Goal: Navigation & Orientation: Find specific page/section

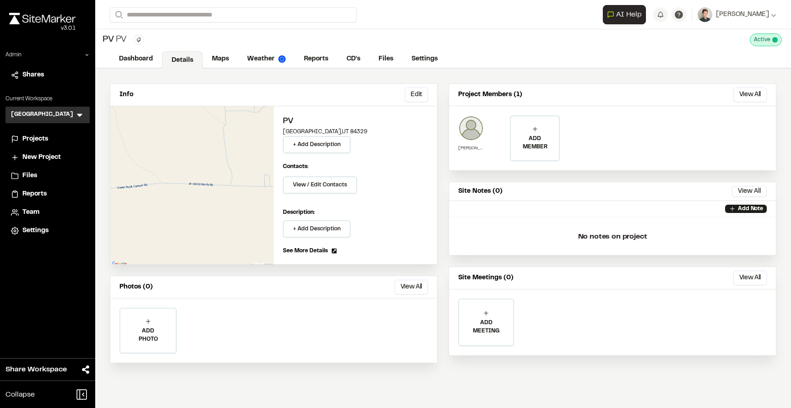
click at [474, 141] on div "[PERSON_NAME]" at bounding box center [471, 138] width 26 height 46
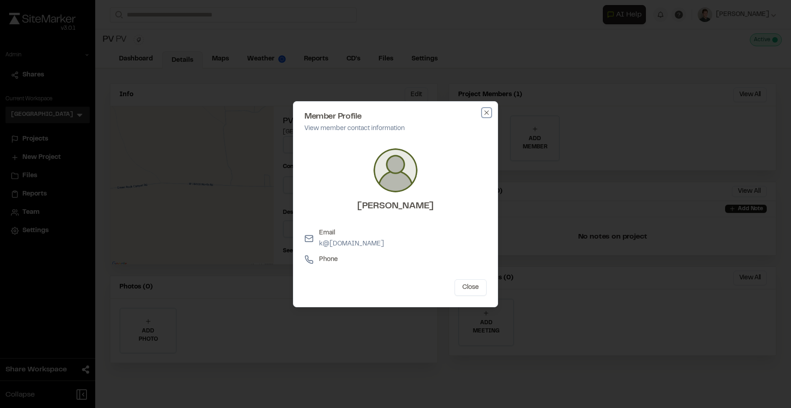
click at [490, 112] on icon "button" at bounding box center [486, 112] width 7 height 7
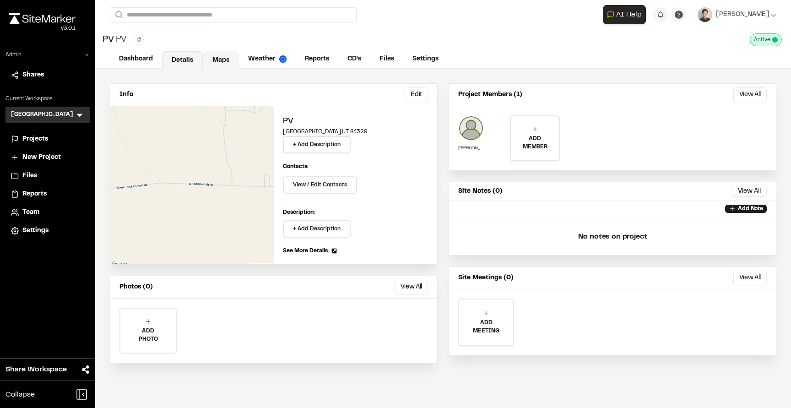
click at [226, 54] on link "Maps" at bounding box center [221, 59] width 36 height 17
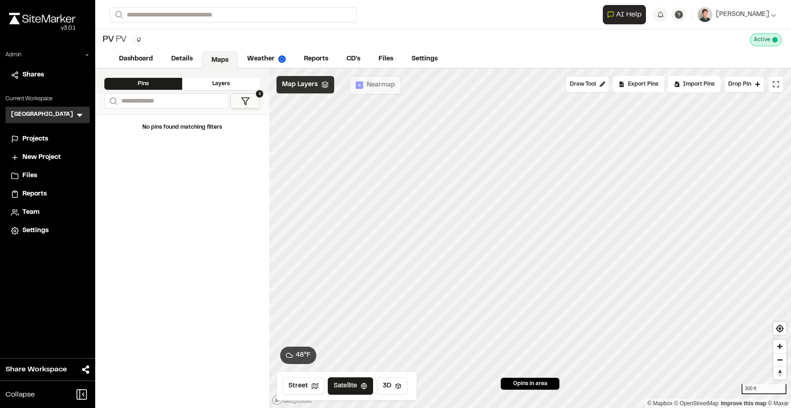
click at [308, 84] on span "Map Layers" at bounding box center [300, 85] width 36 height 10
click at [314, 129] on span "Entry" at bounding box center [316, 126] width 19 height 11
click at [319, 127] on span "Entry" at bounding box center [316, 126] width 19 height 11
click at [318, 88] on div "Map Layers Add" at bounding box center [325, 86] width 98 height 20
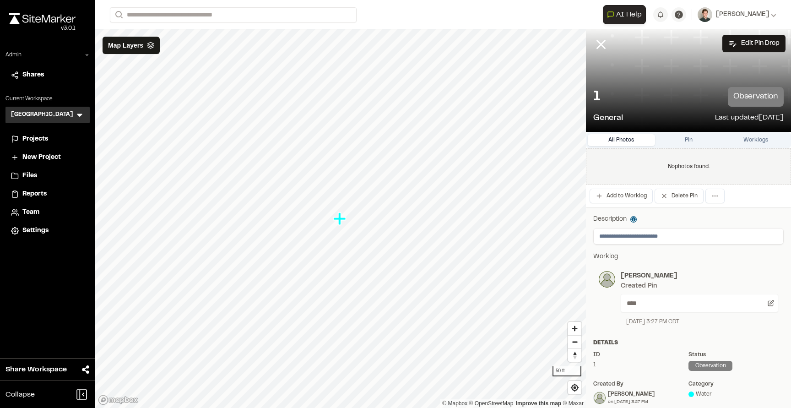
click at [631, 171] on div "No photos found." at bounding box center [688, 166] width 205 height 37
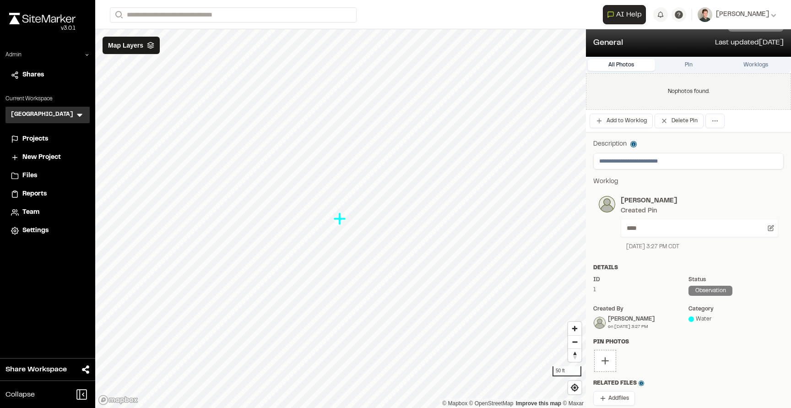
scroll to position [91, 0]
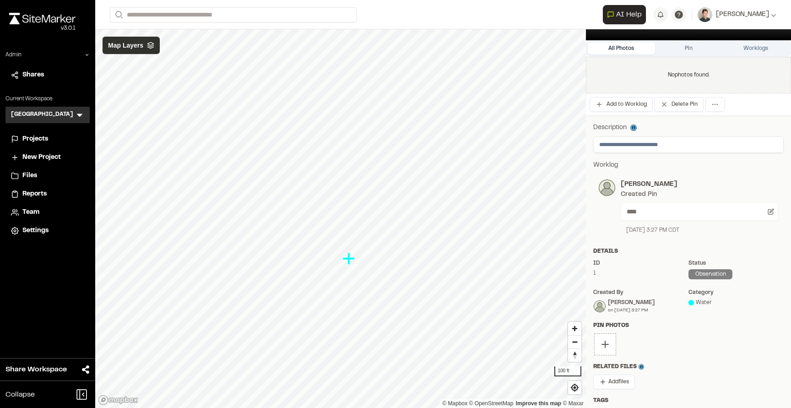
click at [119, 42] on span "Map Layers" at bounding box center [125, 45] width 35 height 10
click at [144, 68] on span "KML/KMZ ( 4 )" at bounding box center [147, 66] width 36 height 10
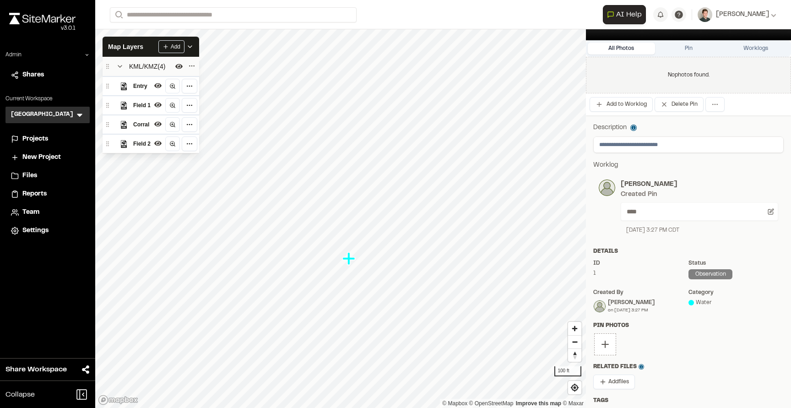
click at [140, 82] on span "Entry" at bounding box center [141, 85] width 17 height 9
click at [141, 102] on span "Field 1" at bounding box center [141, 105] width 17 height 9
click at [142, 102] on span "Field 1" at bounding box center [141, 105] width 17 height 9
click at [142, 87] on span "Entry" at bounding box center [141, 85] width 17 height 9
click at [147, 124] on span "Corral" at bounding box center [141, 124] width 17 height 9
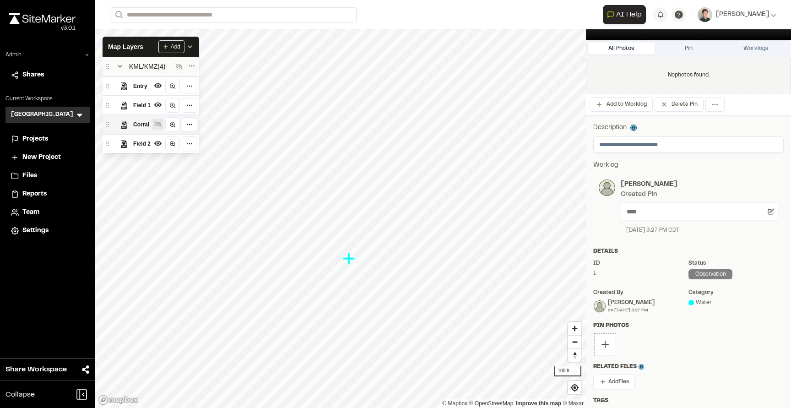
click at [160, 123] on icon at bounding box center [157, 124] width 7 height 6
click at [157, 143] on icon at bounding box center [157, 143] width 7 height 5
click at [157, 143] on icon at bounding box center [157, 143] width 7 height 6
click at [141, 49] on span "Map Layers" at bounding box center [125, 47] width 35 height 10
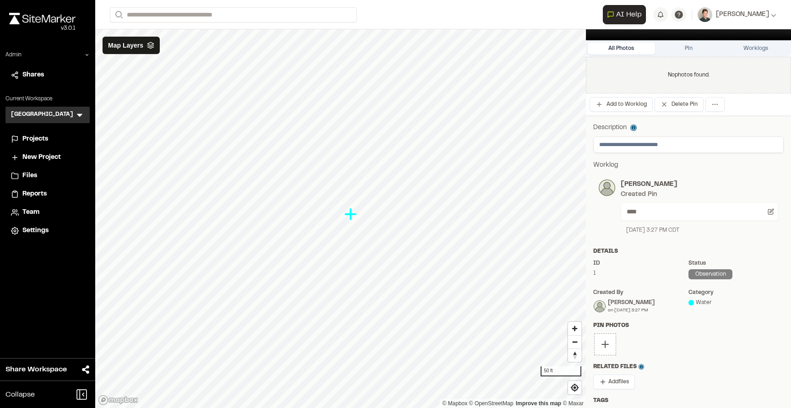
click at [350, 217] on icon "Map marker" at bounding box center [350, 214] width 12 height 12
click at [338, 218] on icon "Map marker" at bounding box center [339, 218] width 12 height 12
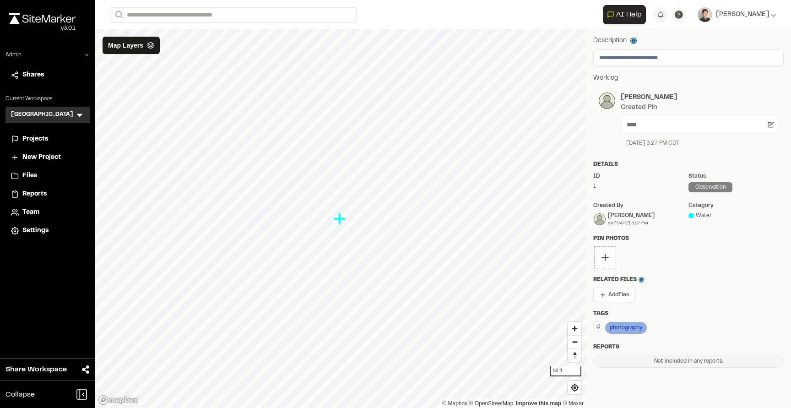
scroll to position [0, 0]
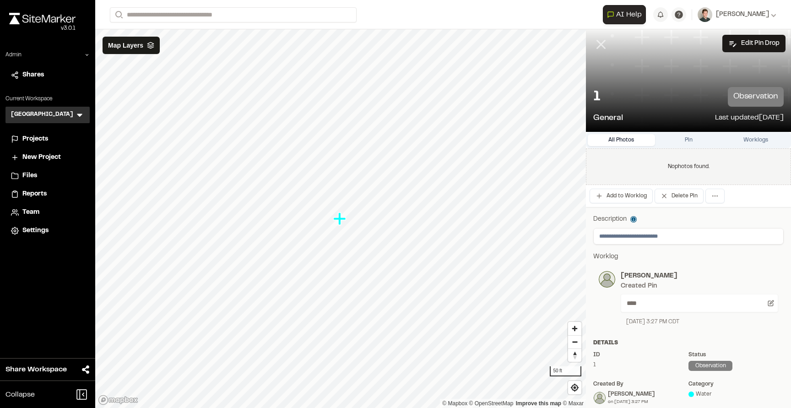
click at [599, 44] on icon at bounding box center [601, 45] width 16 height 16
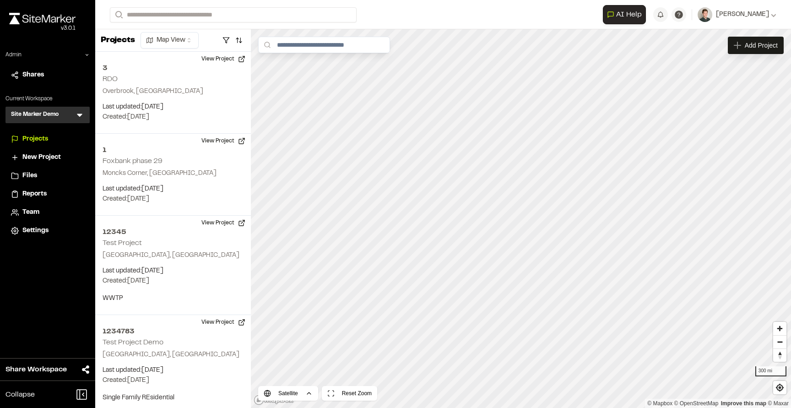
click at [522, 9] on form "Search" at bounding box center [356, 14] width 493 height 15
